Goal: Register for event/course

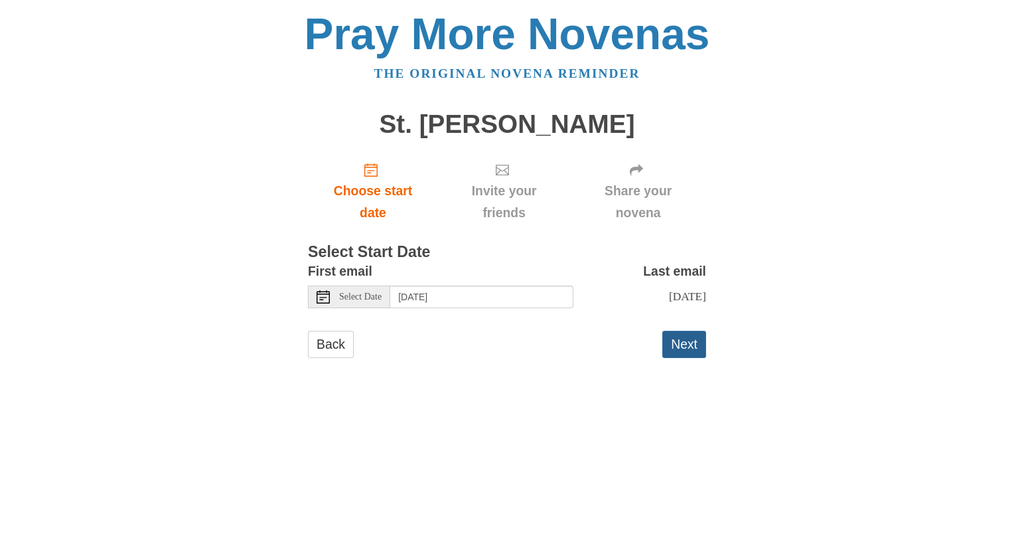
click at [680, 345] on button "Next" at bounding box center [685, 344] width 44 height 27
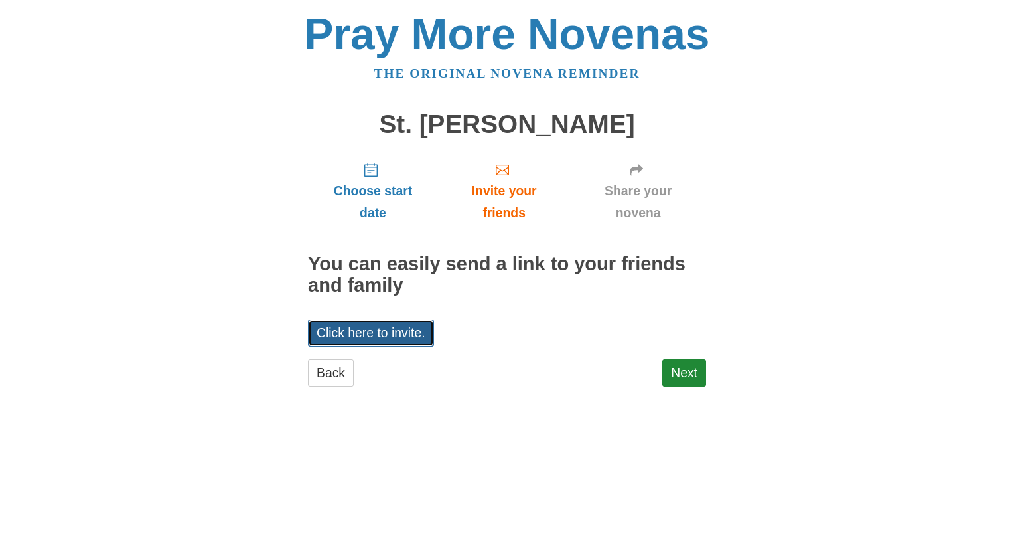
click at [405, 340] on link "Click here to invite." at bounding box center [371, 332] width 126 height 27
click at [699, 378] on link "Next" at bounding box center [685, 372] width 44 height 27
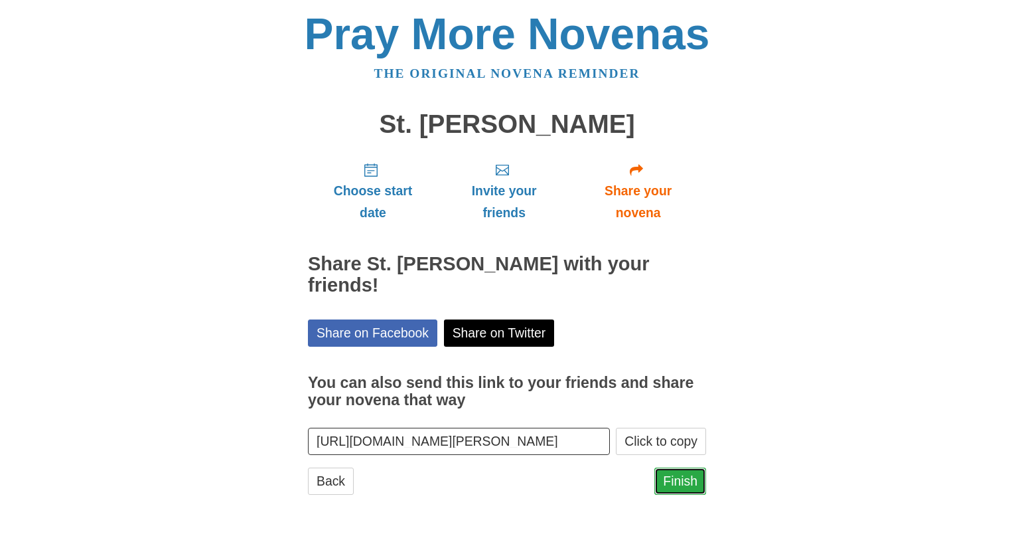
click at [680, 479] on link "Finish" at bounding box center [681, 480] width 52 height 27
